Goal: Task Accomplishment & Management: Manage account settings

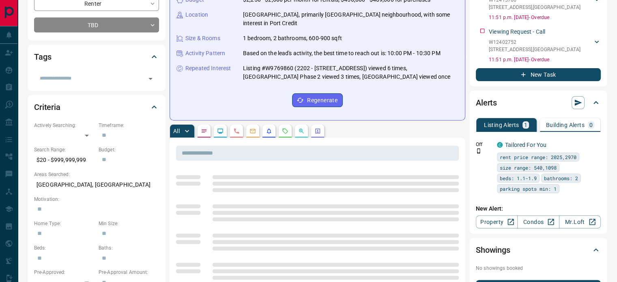
scroll to position [162, 0]
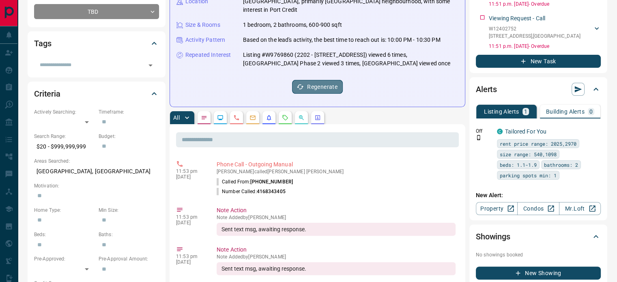
click at [316, 80] on button "Regenerate" at bounding box center [317, 87] width 51 height 14
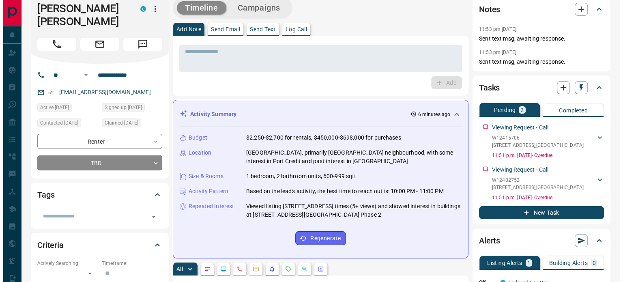
scroll to position [0, 0]
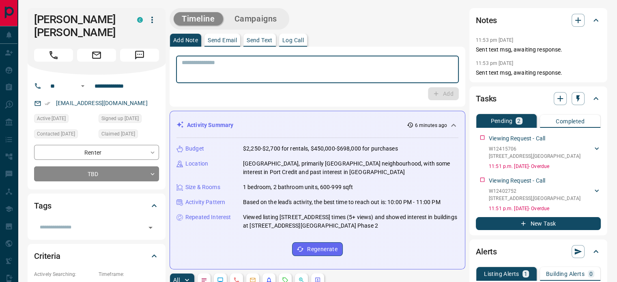
click at [297, 61] on textarea at bounding box center [317, 69] width 271 height 21
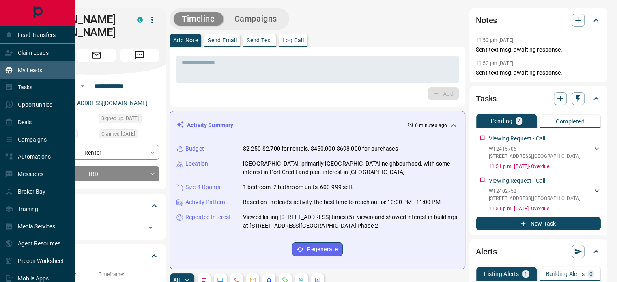
click at [32, 67] on p "My Leads" at bounding box center [30, 70] width 24 height 6
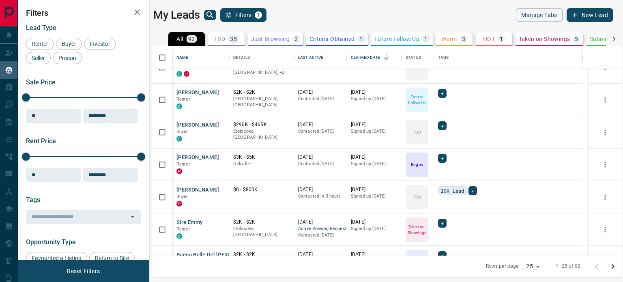
scroll to position [84, 0]
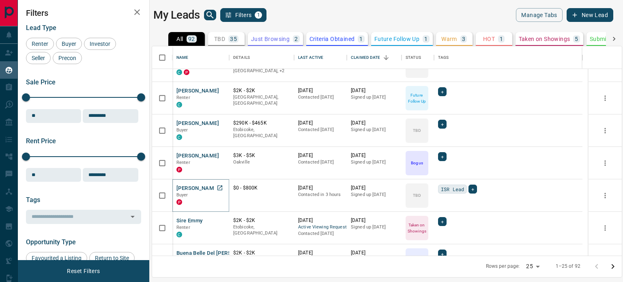
click at [198, 186] on button "[PERSON_NAME]" at bounding box center [197, 188] width 43 height 8
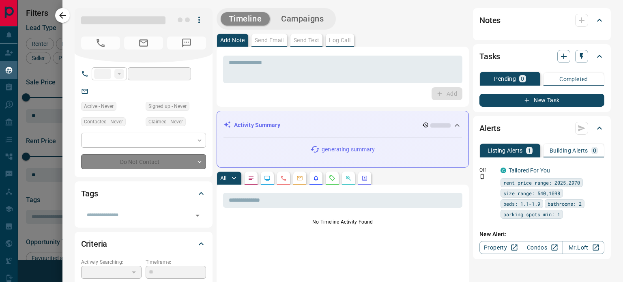
type input "**"
type input "**********"
type input "**"
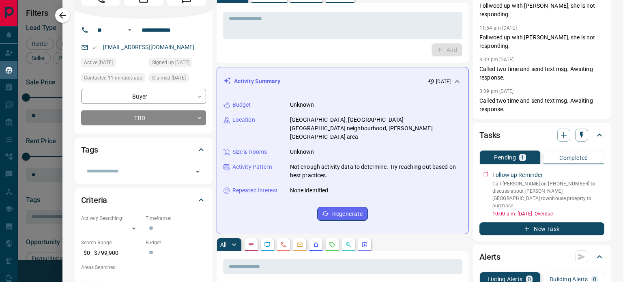
scroll to position [0, 0]
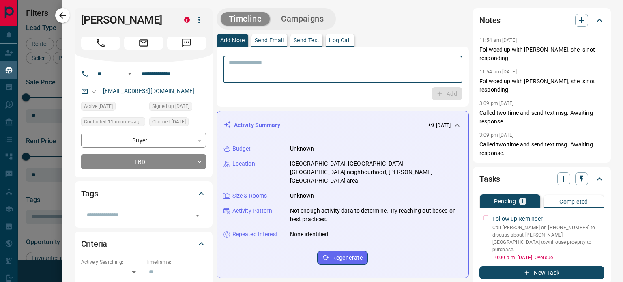
click at [313, 75] on textarea at bounding box center [343, 69] width 228 height 21
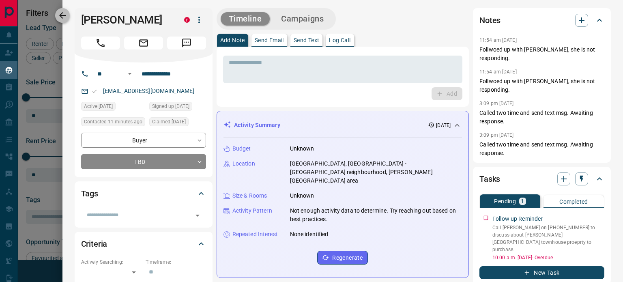
click at [66, 18] on icon "button" at bounding box center [63, 16] width 10 height 10
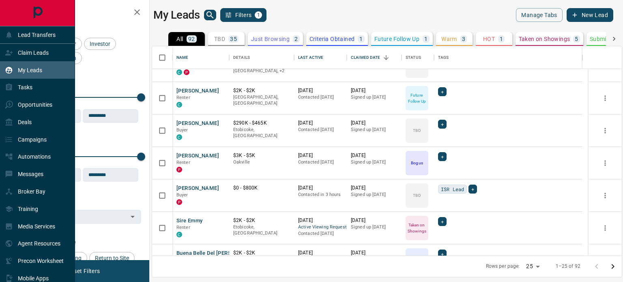
click at [32, 70] on p "My Leads" at bounding box center [30, 70] width 24 height 6
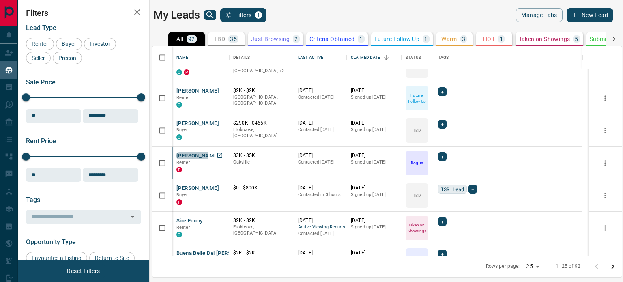
click at [192, 155] on button "[PERSON_NAME]" at bounding box center [197, 156] width 43 height 8
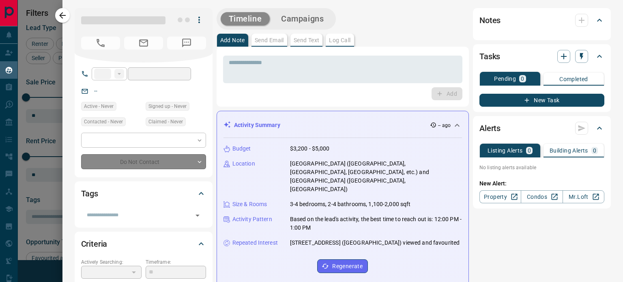
type input "***"
type input "**********"
type input "*"
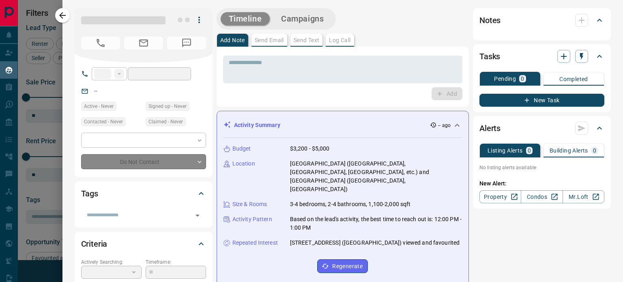
type input "**********"
type input "*******"
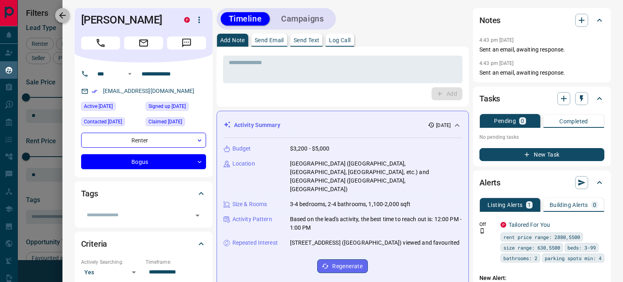
click at [62, 17] on icon "button" at bounding box center [62, 15] width 6 height 6
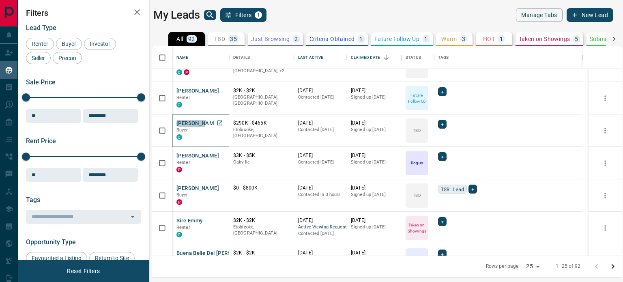
click at [190, 122] on button "[PERSON_NAME]" at bounding box center [197, 124] width 43 height 8
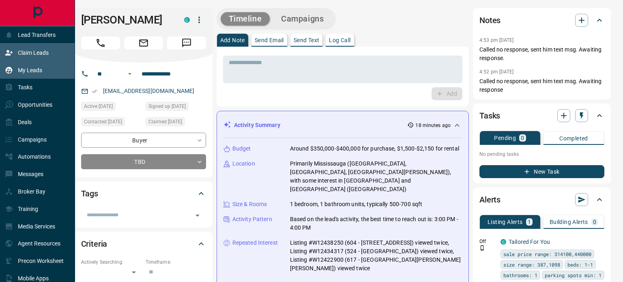
click at [39, 59] on div "Claim Leads" at bounding box center [27, 52] width 44 height 13
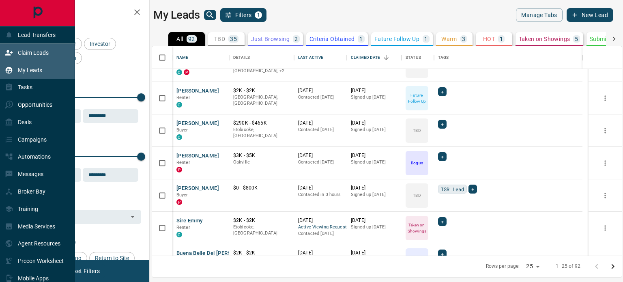
click at [39, 59] on div "Claim Leads" at bounding box center [27, 52] width 44 height 13
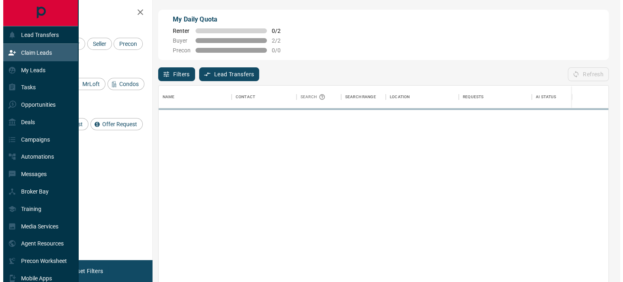
scroll to position [206, 443]
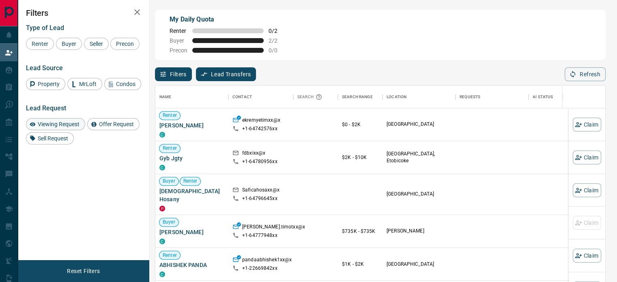
click at [50, 124] on span "Viewing Request" at bounding box center [58, 124] width 47 height 6
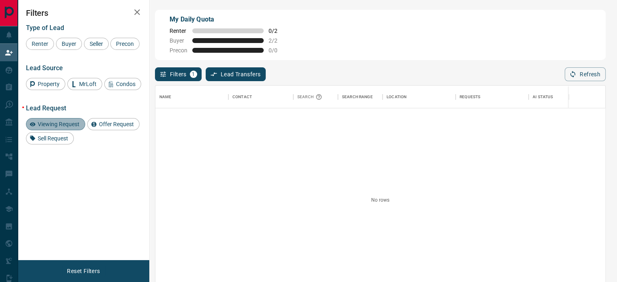
click at [50, 124] on span "Viewing Request" at bounding box center [58, 124] width 47 height 6
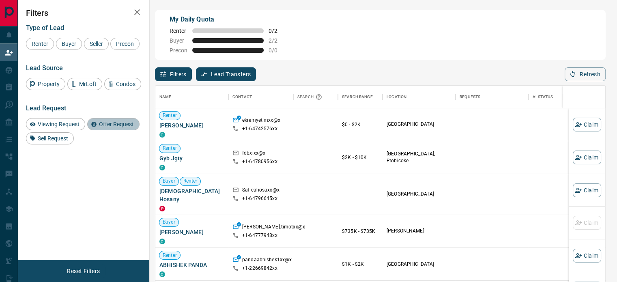
click at [122, 129] on div "Offer Request" at bounding box center [113, 124] width 52 height 12
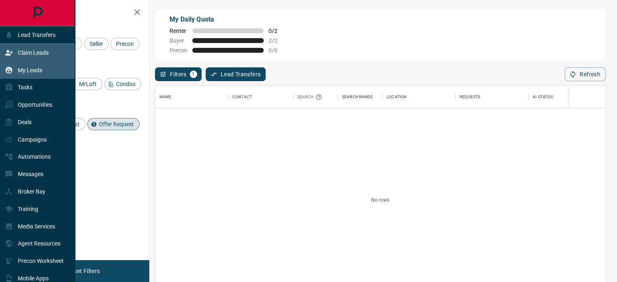
click at [36, 73] on p "My Leads" at bounding box center [30, 70] width 24 height 6
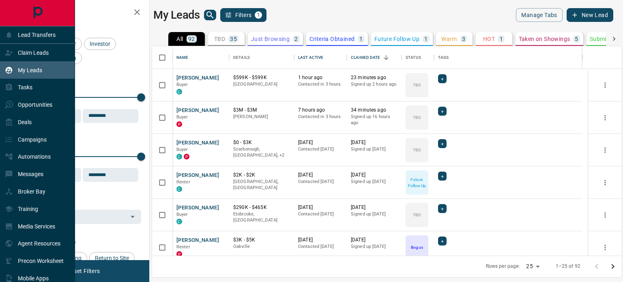
scroll to position [203, 463]
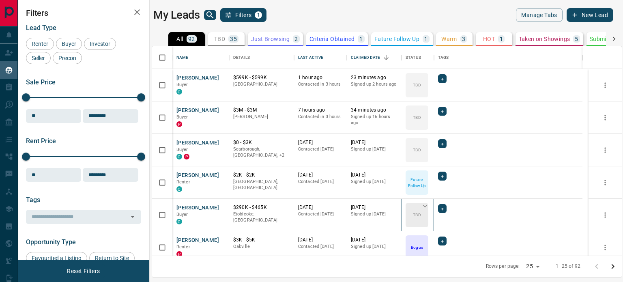
click at [425, 206] on icon at bounding box center [425, 206] width 4 height 2
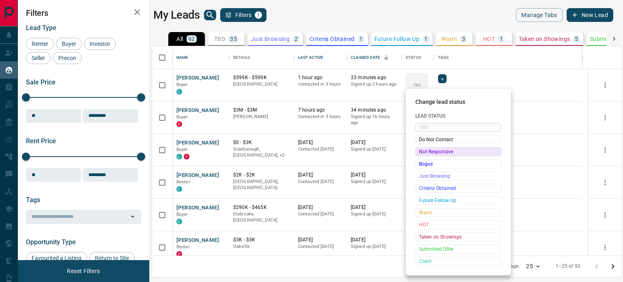
click at [438, 152] on span "Not Responsive" at bounding box center [458, 152] width 79 height 8
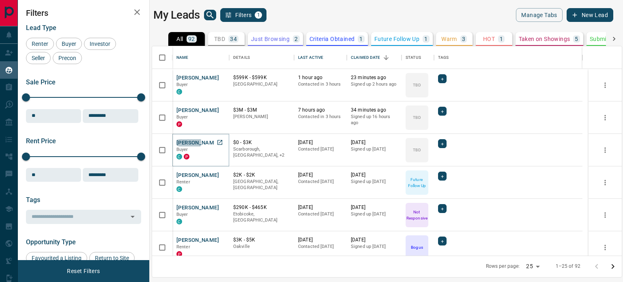
click at [187, 142] on button "[PERSON_NAME]" at bounding box center [197, 143] width 43 height 8
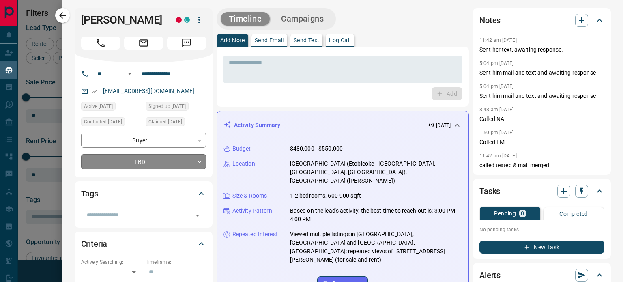
click at [199, 160] on body "Lead Transfers Claim Leads My Leads Tasks Opportunities Deals Campaigns Automat…" at bounding box center [311, 136] width 623 height 272
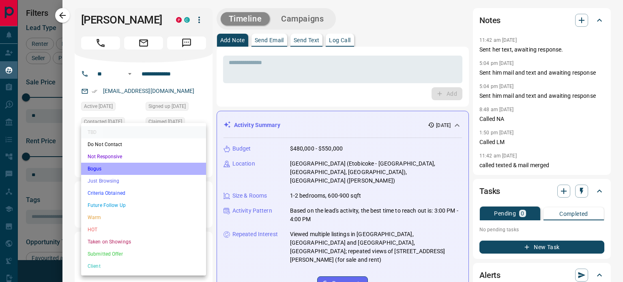
click at [100, 168] on li "Bogus" at bounding box center [143, 169] width 125 height 12
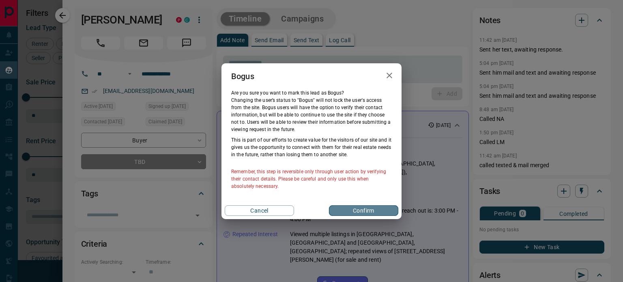
click at [353, 211] on button "Confirm" at bounding box center [363, 210] width 69 height 11
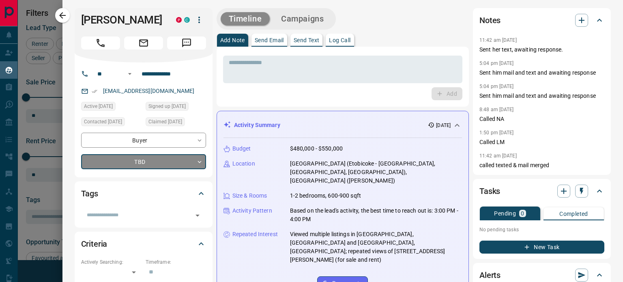
type input "**********"
type input "*"
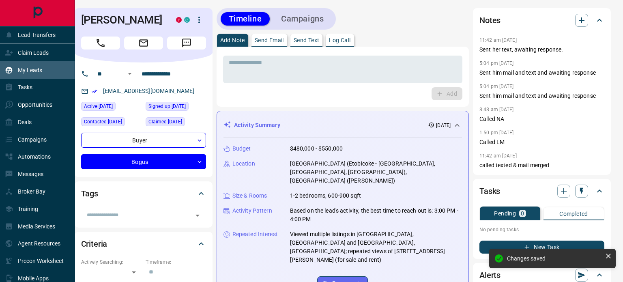
click at [30, 72] on p "My Leads" at bounding box center [30, 70] width 24 height 6
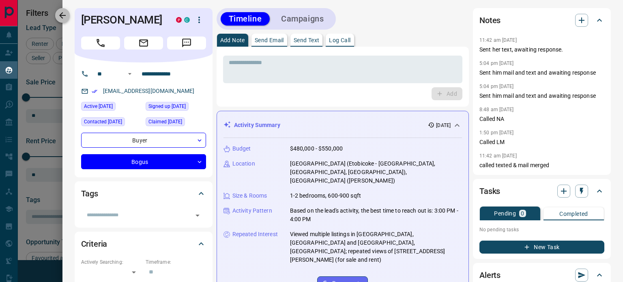
click at [64, 13] on icon "button" at bounding box center [63, 16] width 10 height 10
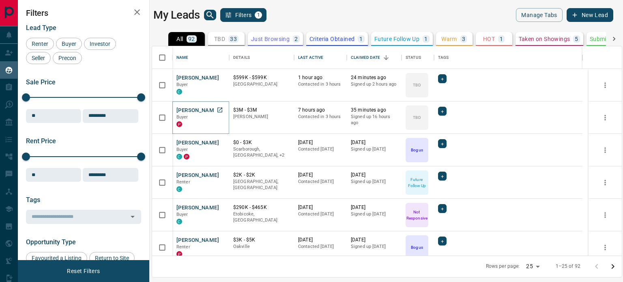
click at [206, 110] on button "[PERSON_NAME]" at bounding box center [197, 111] width 43 height 8
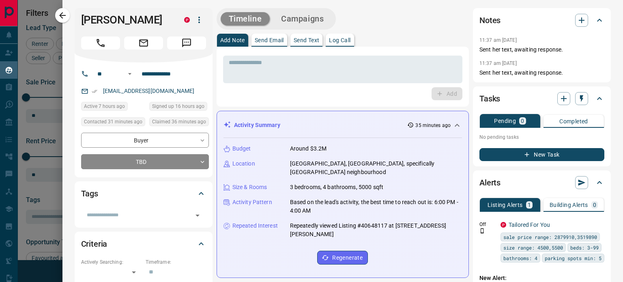
scroll to position [0, 0]
click at [64, 18] on icon "button" at bounding box center [63, 16] width 10 height 10
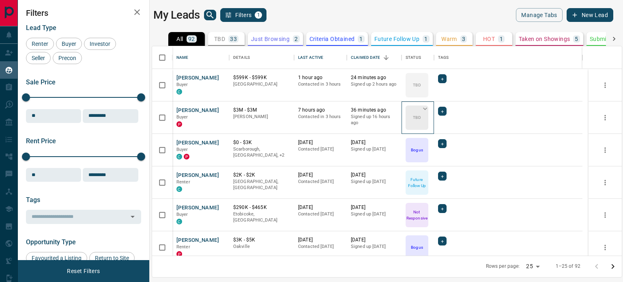
click at [423, 108] on icon at bounding box center [425, 109] width 8 height 8
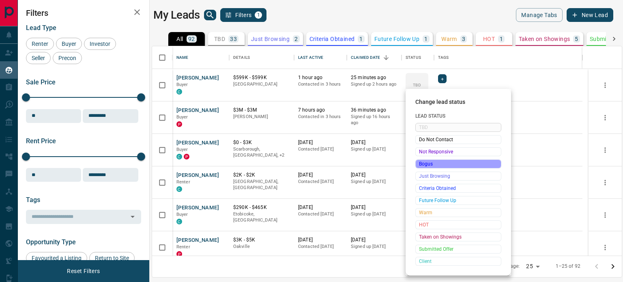
click at [437, 163] on span "Bogus" at bounding box center [458, 164] width 79 height 8
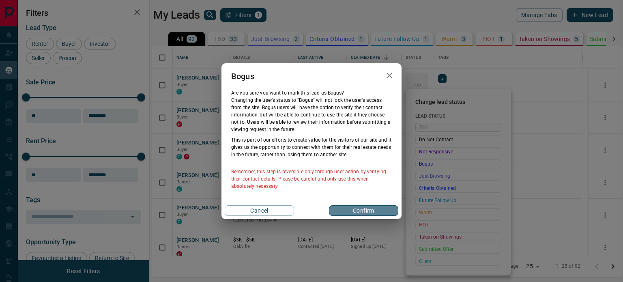
click at [348, 209] on button "Confirm" at bounding box center [363, 210] width 69 height 11
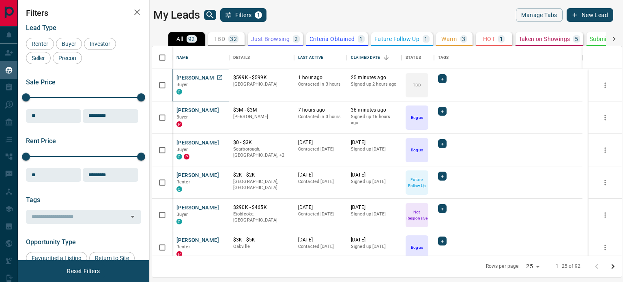
click at [190, 80] on button "[PERSON_NAME]" at bounding box center [197, 78] width 43 height 8
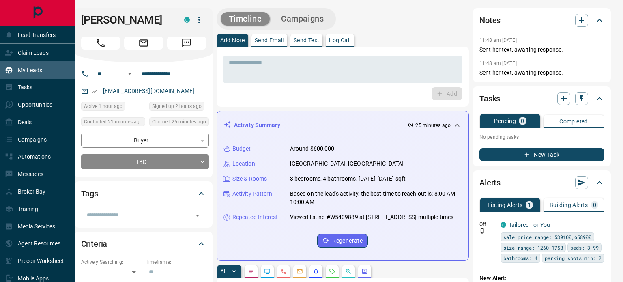
click at [36, 69] on p "My Leads" at bounding box center [30, 70] width 24 height 6
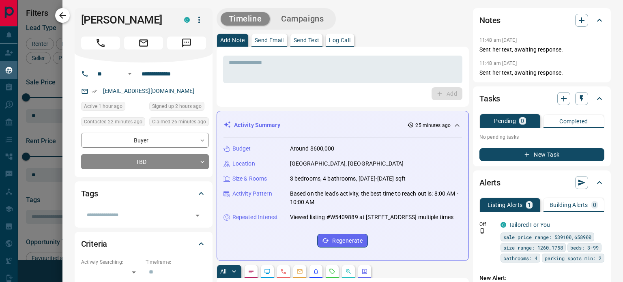
click at [57, 13] on button "button" at bounding box center [62, 15] width 15 height 15
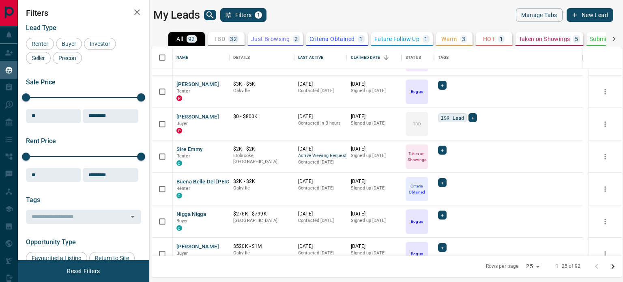
scroll to position [154, 0]
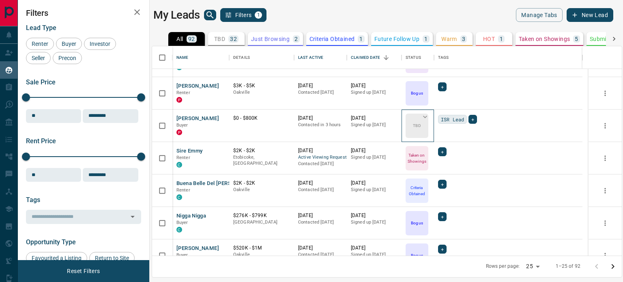
click at [425, 116] on icon at bounding box center [425, 117] width 8 height 8
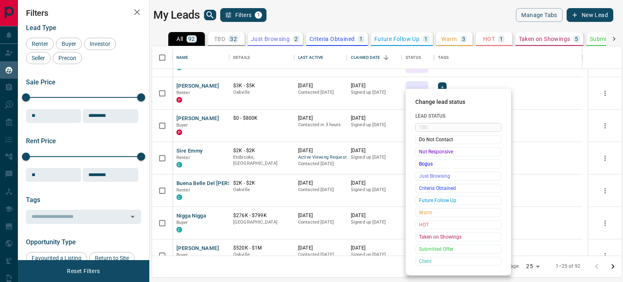
click at [431, 16] on div at bounding box center [311, 141] width 623 height 282
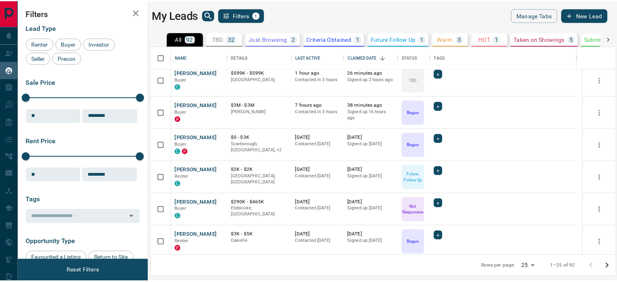
scroll to position [0, 0]
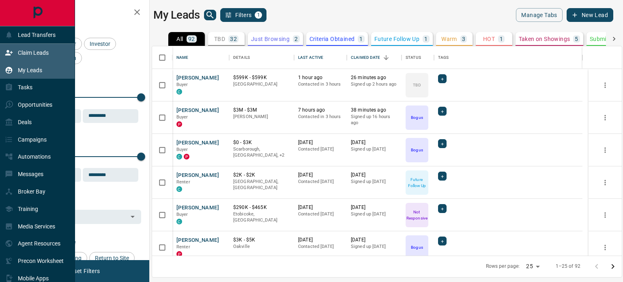
click at [39, 55] on p "Claim Leads" at bounding box center [33, 52] width 31 height 6
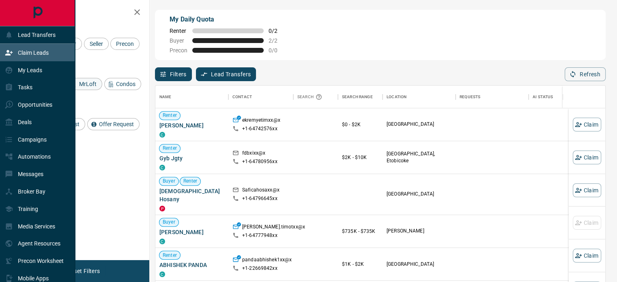
scroll to position [206, 443]
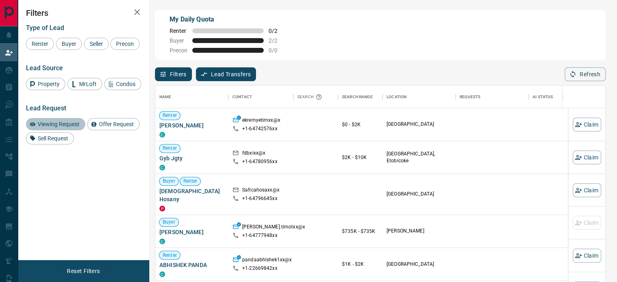
click at [61, 123] on span "Viewing Request" at bounding box center [58, 124] width 47 height 6
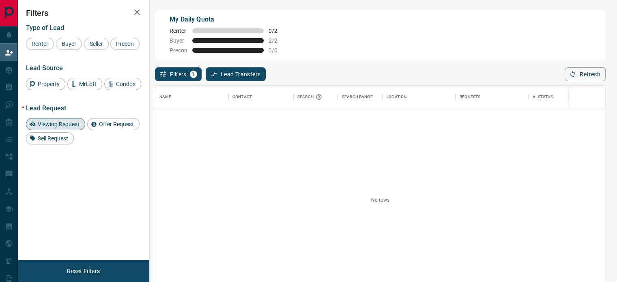
click at [66, 126] on span "Viewing Request" at bounding box center [58, 124] width 47 height 6
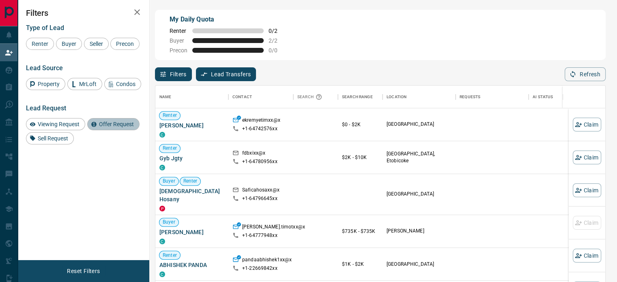
click at [116, 123] on span "Offer Request" at bounding box center [116, 124] width 41 height 6
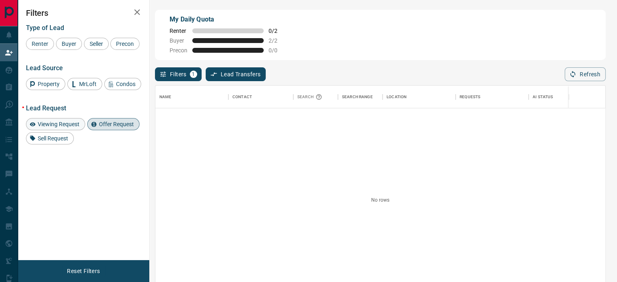
click at [51, 122] on span "Viewing Request" at bounding box center [58, 124] width 47 height 6
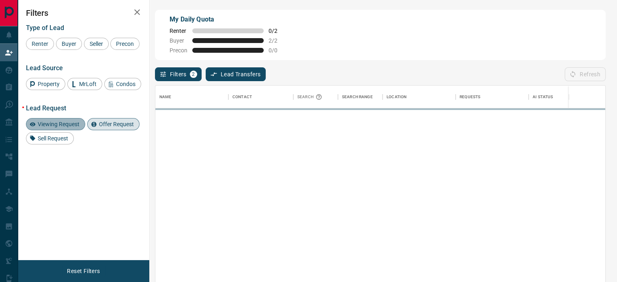
click at [51, 122] on span "Viewing Request" at bounding box center [58, 124] width 47 height 6
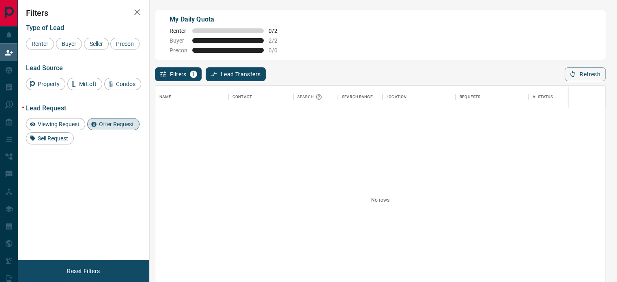
click at [112, 124] on span "Offer Request" at bounding box center [116, 124] width 41 height 6
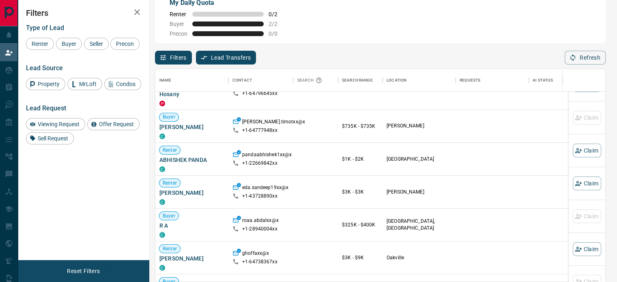
scroll to position [90, 0]
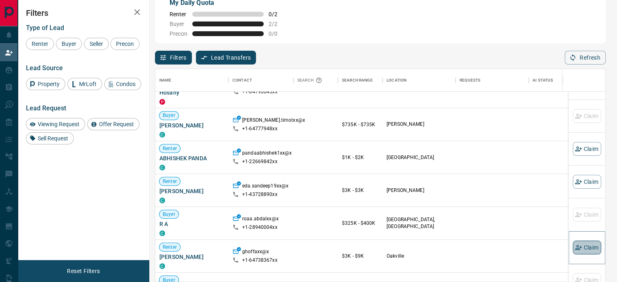
click at [577, 248] on button "Claim" at bounding box center [587, 247] width 28 height 14
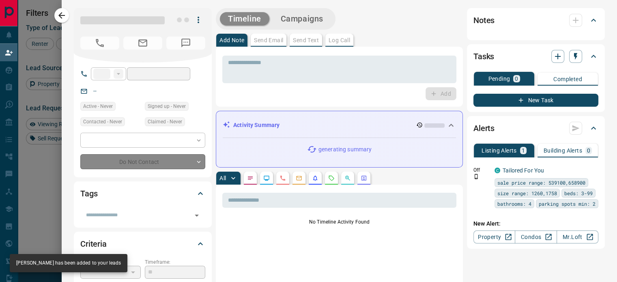
type input "**"
type input "**********"
type input "**"
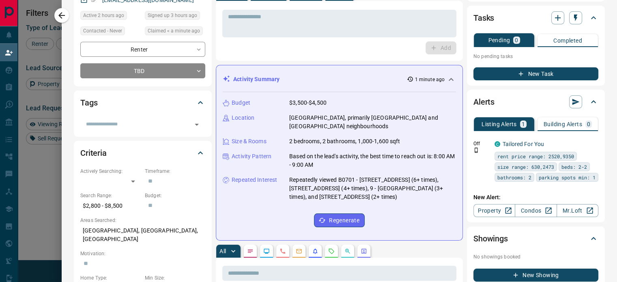
scroll to position [92, 0]
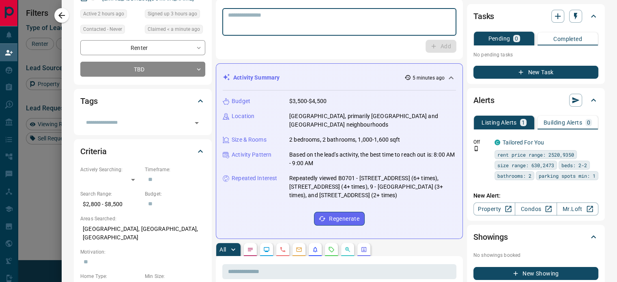
click at [370, 17] on textarea at bounding box center [339, 22] width 223 height 21
type textarea "**********"
drag, startPoint x: 435, startPoint y: 49, endPoint x: 440, endPoint y: 48, distance: 5.4
click at [435, 49] on button "Add" at bounding box center [440, 46] width 31 height 13
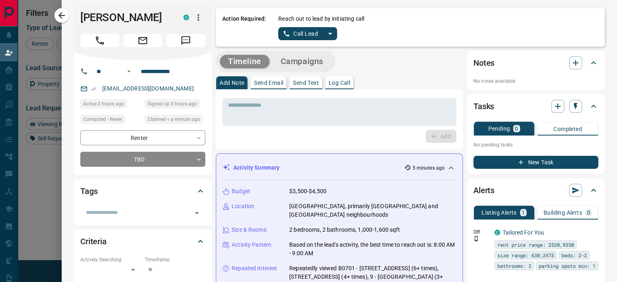
scroll to position [0, 0]
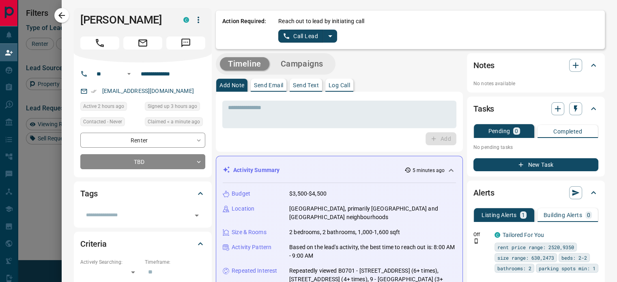
click at [335, 88] on p "Log Call" at bounding box center [338, 85] width 21 height 6
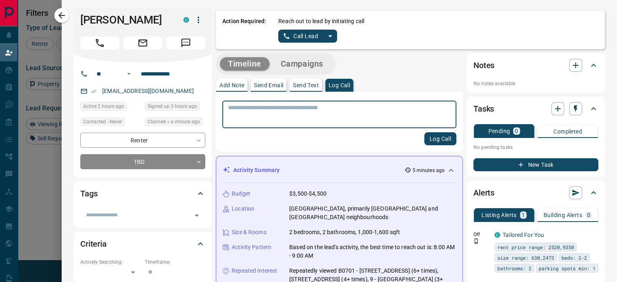
click at [332, 109] on textarea at bounding box center [339, 114] width 223 height 21
type textarea "**********"
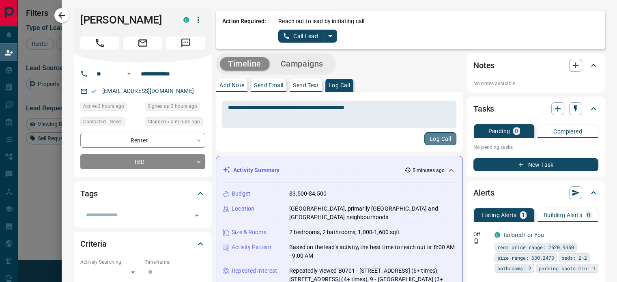
click at [436, 137] on button "Log Call" at bounding box center [440, 138] width 32 height 13
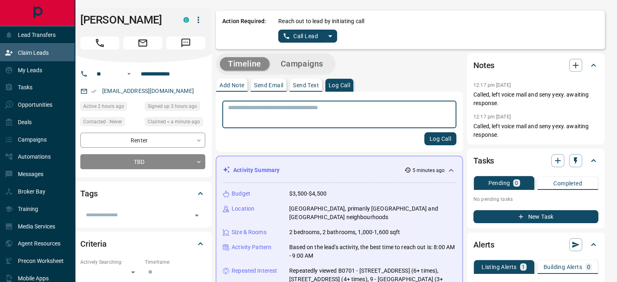
click at [41, 48] on div "Claim Leads" at bounding box center [27, 52] width 44 height 13
click at [36, 70] on p "My Leads" at bounding box center [30, 70] width 24 height 6
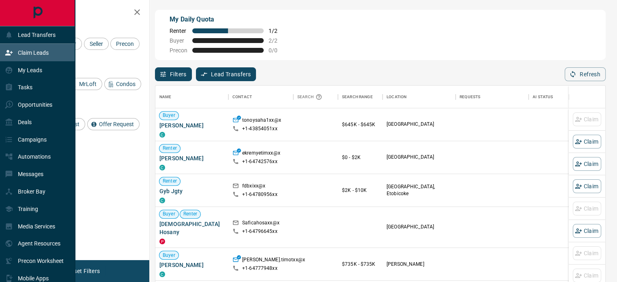
scroll to position [206, 443]
click at [36, 55] on p "Claim Leads" at bounding box center [33, 52] width 31 height 6
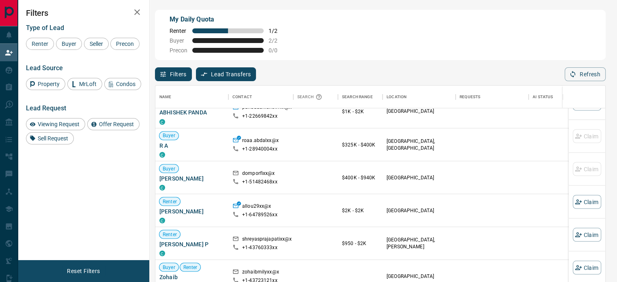
scroll to position [203, 0]
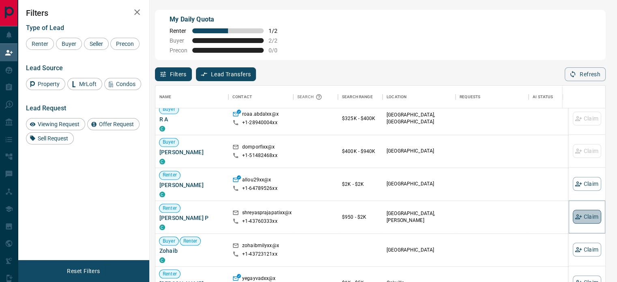
click at [583, 215] on button "Claim" at bounding box center [587, 217] width 28 height 14
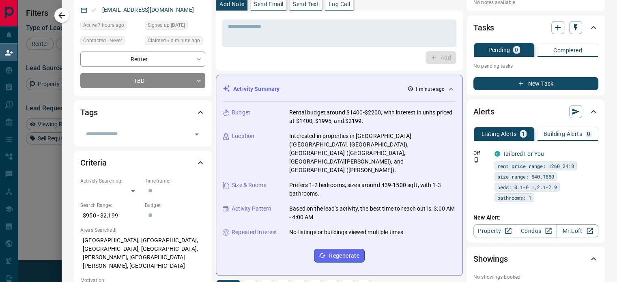
scroll to position [0, 0]
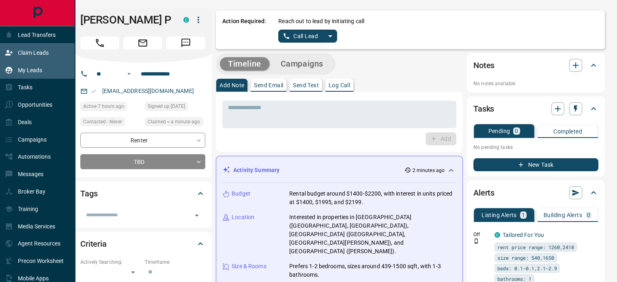
click at [34, 71] on p "My Leads" at bounding box center [30, 70] width 24 height 6
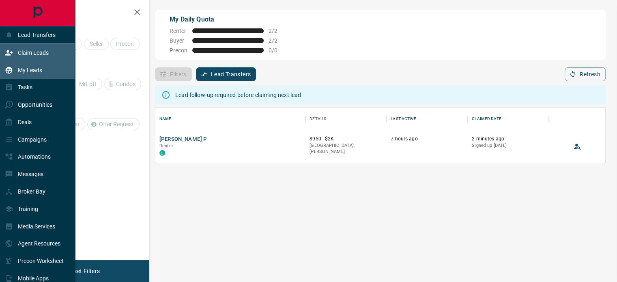
scroll to position [49, 443]
click at [32, 56] on div "Claim Leads" at bounding box center [27, 52] width 44 height 13
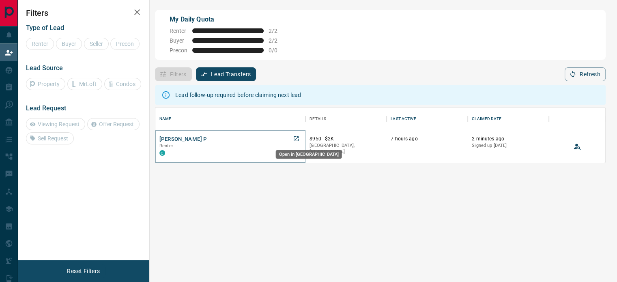
click at [296, 138] on icon "Open in New Tab" at bounding box center [296, 138] width 6 height 6
